Goal: Find specific page/section: Find specific page/section

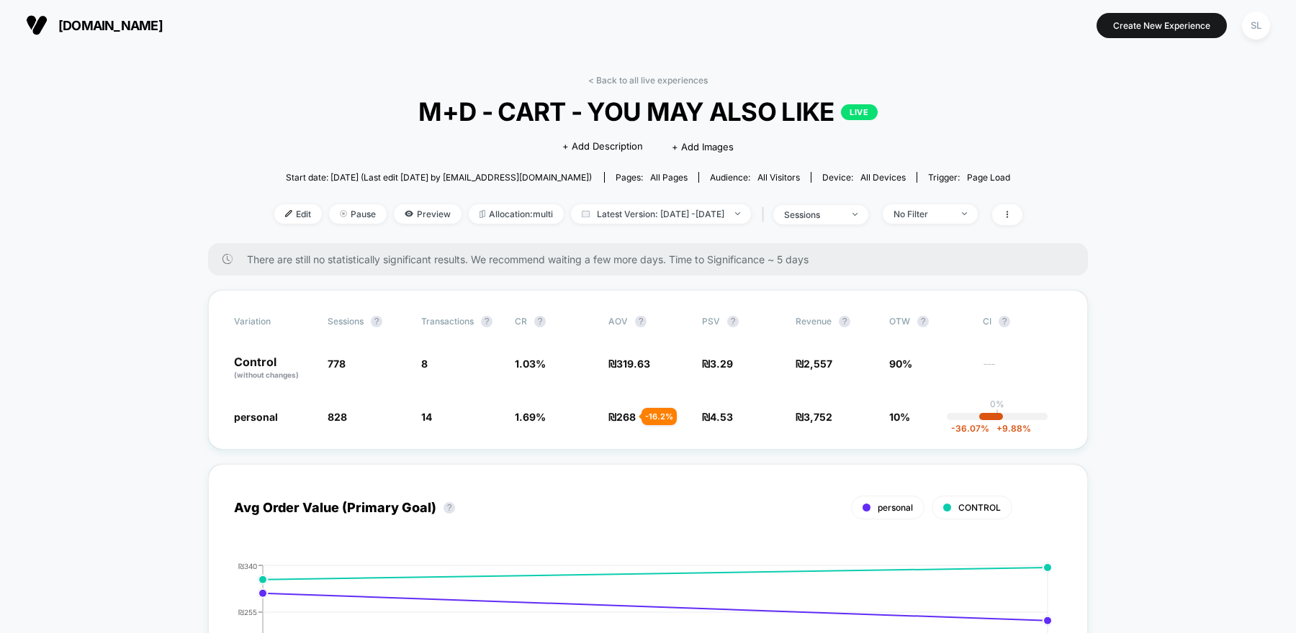
click at [68, 27] on span "[DOMAIN_NAME]" at bounding box center [110, 25] width 104 height 15
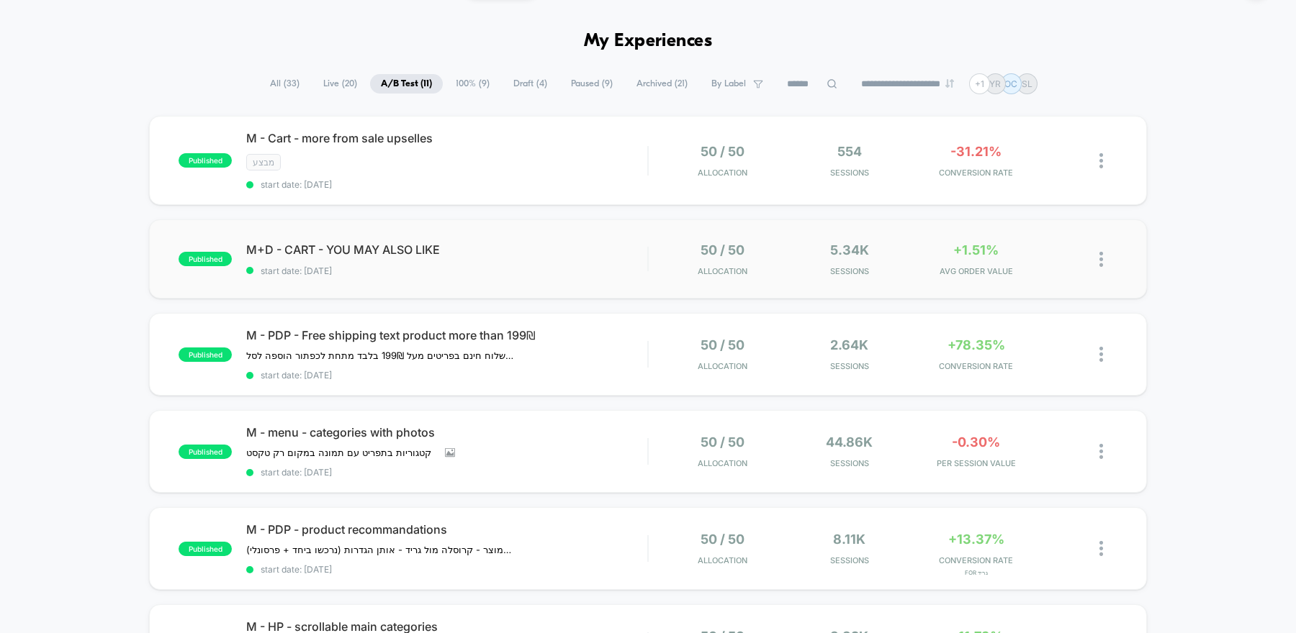
scroll to position [43, 0]
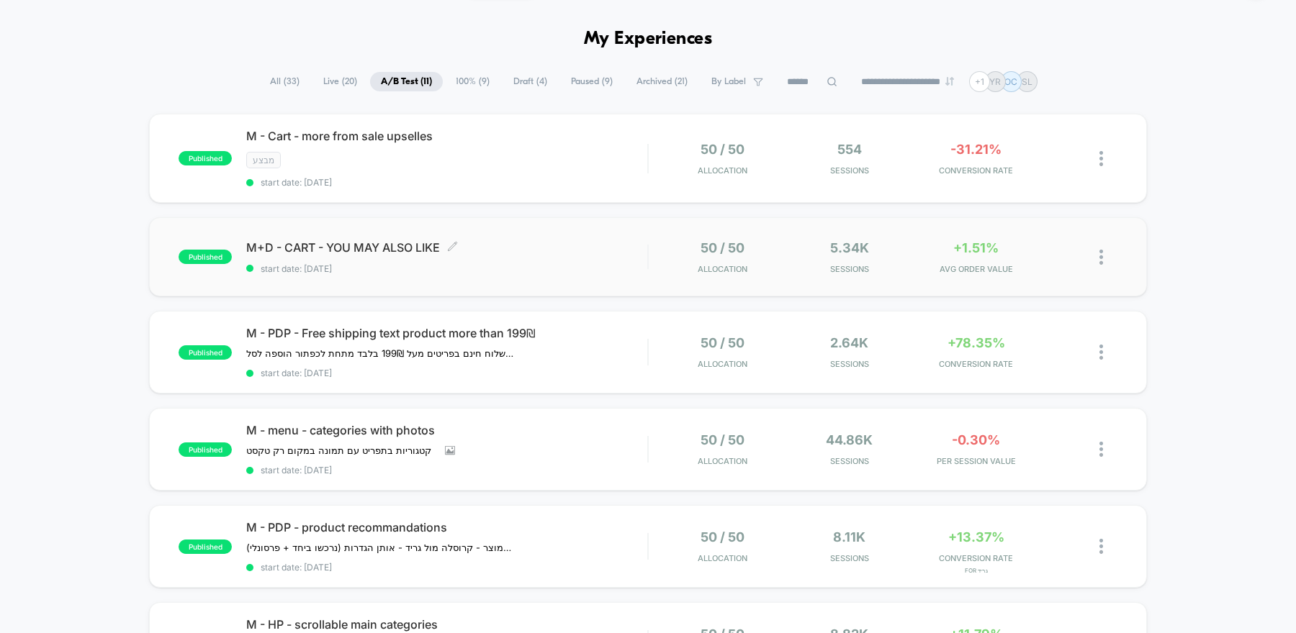
click at [487, 240] on span "M+D - CART - YOU MAY ALSO LIKE Click to edit experience details" at bounding box center [446, 247] width 401 height 14
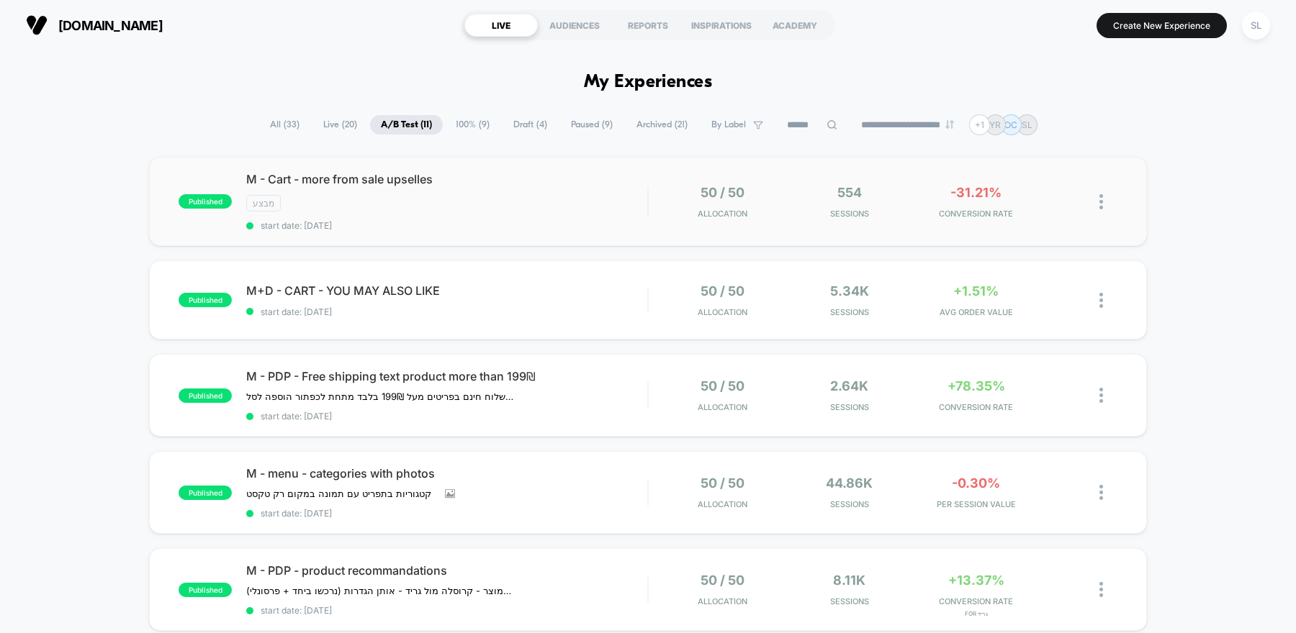
click at [513, 215] on div "M - Cart - more from sale upselles מבצע start date: [DATE]" at bounding box center [446, 201] width 401 height 59
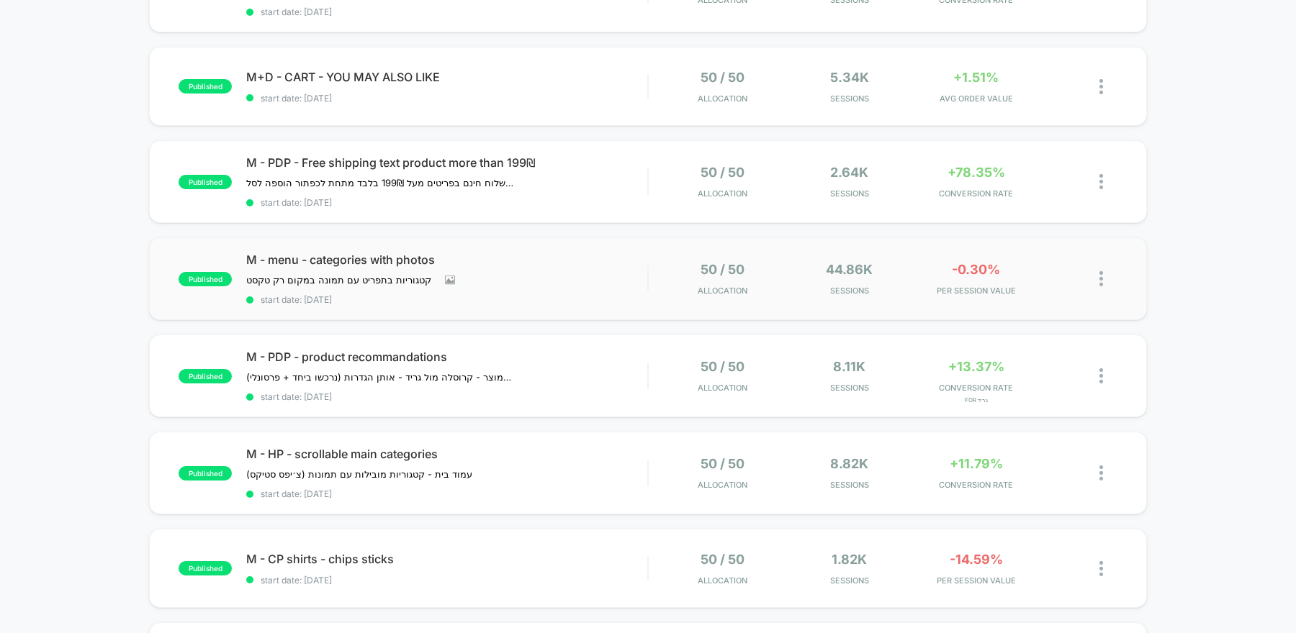
scroll to position [217, 0]
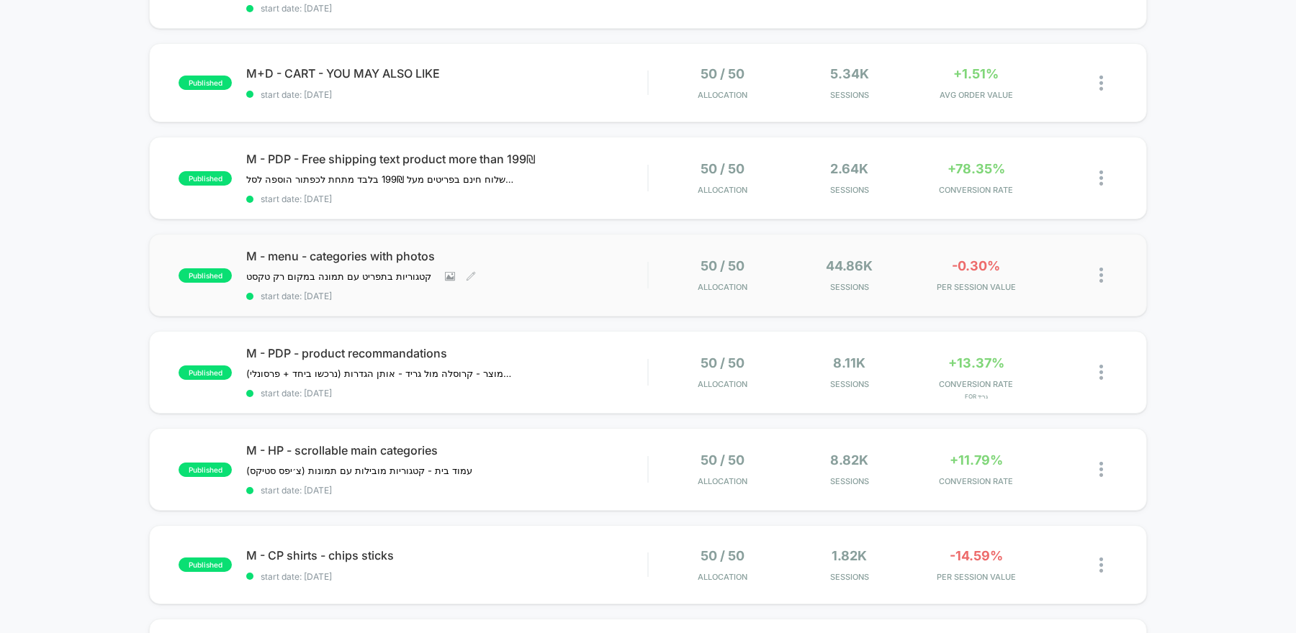
click at [478, 291] on span "start date: [DATE]" at bounding box center [446, 296] width 401 height 11
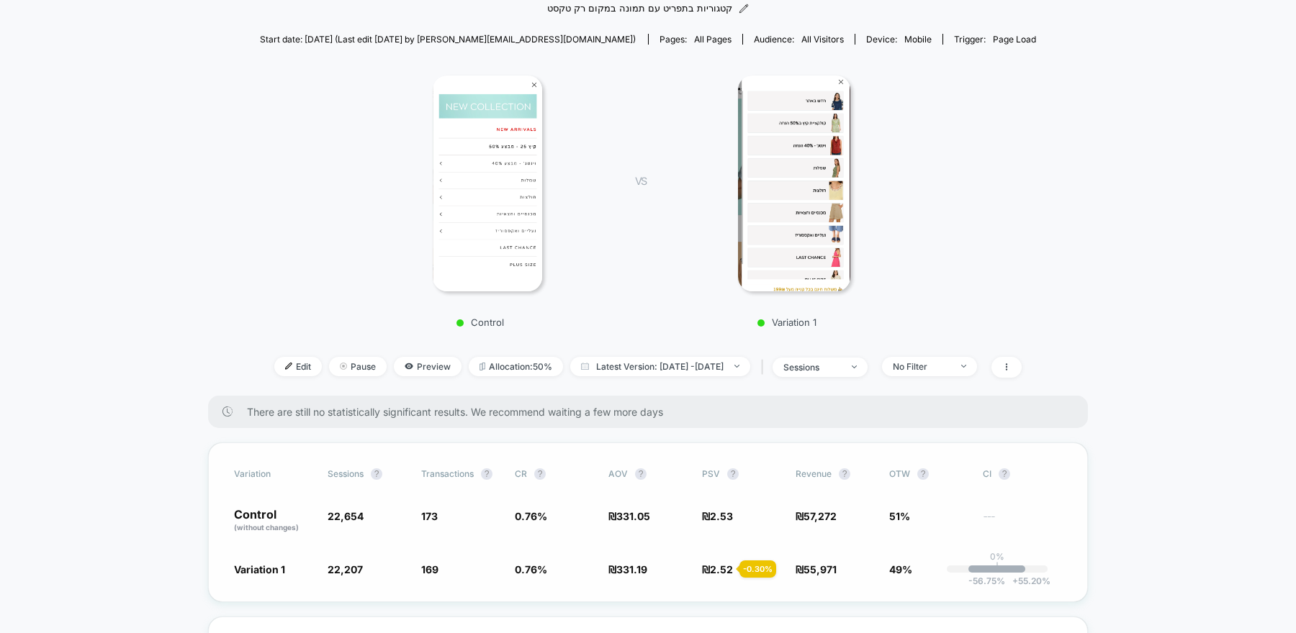
scroll to position [137, 0]
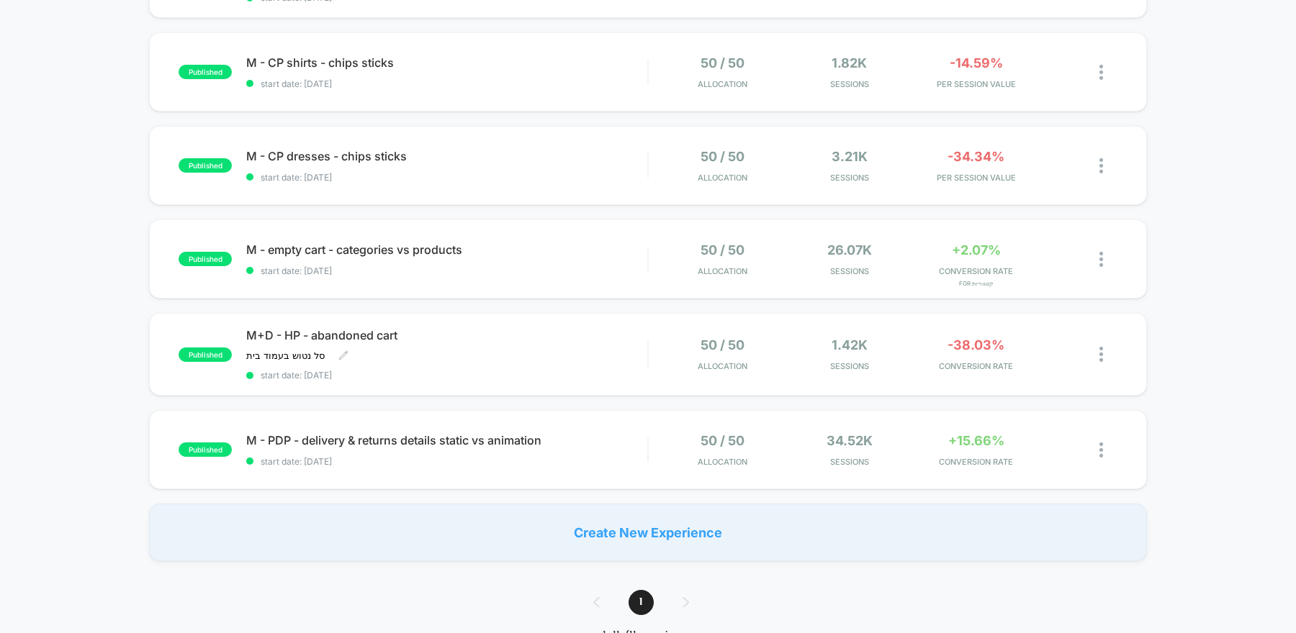
scroll to position [713, 0]
